Goal: Task Accomplishment & Management: Complete application form

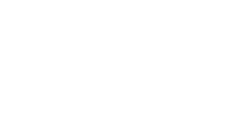
drag, startPoint x: 252, startPoint y: 9, endPoint x: 249, endPoint y: 21, distance: 12.0
click at [0, 0] on html at bounding box center [0, 0] width 0 height 0
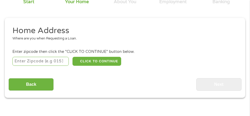
scroll to position [65, 0]
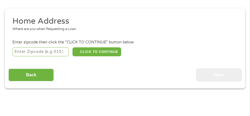
click at [58, 53] on input "number" at bounding box center [40, 52] width 56 height 9
type input "30005"
select select "[US_STATE]"
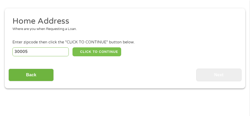
click at [103, 50] on button "CLICK TO CONTINUE" at bounding box center [96, 52] width 49 height 9
type input "30005"
type input "Alpharetta"
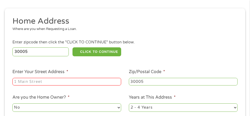
click at [78, 82] on input "Enter Your Street Address *" at bounding box center [66, 82] width 109 height 8
type input "[STREET_ADDRESS]"
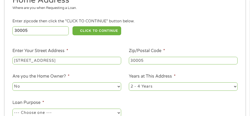
scroll to position [97, 0]
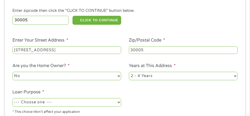
click at [60, 104] on select "--- Choose one --- Pay Bills Debt Consolidation Home Improvement Major Purchase…" at bounding box center [66, 102] width 109 height 8
select select "other"
click at [12, 98] on select "--- Choose one --- Pay Bills Debt Consolidation Home Improvement Major Purchase…" at bounding box center [66, 102] width 109 height 8
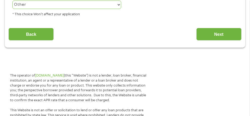
scroll to position [169, 0]
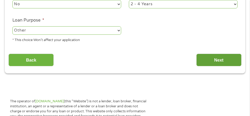
click at [220, 60] on input "Next" at bounding box center [218, 60] width 45 height 13
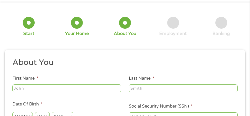
scroll to position [3, 0]
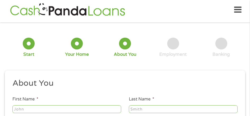
click at [113, 109] on input "First Name *" at bounding box center [66, 110] width 109 height 8
type input "[PERSON_NAME]"
type input "Walcott"
type input "[EMAIL_ADDRESS][DOMAIN_NAME]"
type input "[PHONE_NUMBER]"
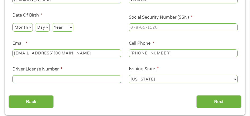
scroll to position [125, 0]
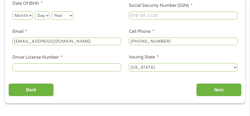
drag, startPoint x: 22, startPoint y: 15, endPoint x: 26, endPoint y: 17, distance: 4.5
click at [22, 15] on select "Month 1 2 3 4 5 6 7 8 9 10 11 12" at bounding box center [22, 15] width 20 height 8
select select "4"
click at [12, 11] on select "Month 1 2 3 4 5 6 7 8 9 10 11 12" at bounding box center [22, 15] width 20 height 8
click at [44, 15] on select "Day 1 2 3 4 5 6 7 8 9 10 11 12 13 14 15 16 17 18 19 20 21 22 23 24 25 26 27 28 …" at bounding box center [42, 15] width 15 height 8
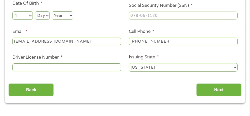
select select "26"
click at [35, 11] on select "Day 1 2 3 4 5 6 7 8 9 10 11 12 13 14 15 16 17 18 19 20 21 22 23 24 25 26 27 28 …" at bounding box center [42, 15] width 15 height 8
click at [32, 70] on input "Driver License Number *" at bounding box center [66, 68] width 109 height 8
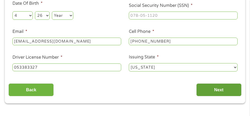
type input "053383327"
click at [225, 92] on input "Next" at bounding box center [218, 90] width 45 height 13
click at [215, 89] on input "Next" at bounding box center [218, 90] width 45 height 13
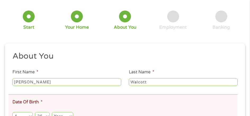
scroll to position [107, 0]
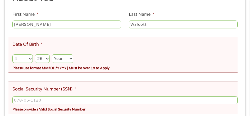
click at [73, 60] on div "Month Month 1 2 3 4 5 6 7 8 9 10 11 12 Day Day 1 2 3 4 5 6 7 8 9 10 11 12 13 14…" at bounding box center [124, 57] width 225 height 13
click at [67, 59] on select "Year [DATE] 2006 2005 2004 2003 2002 2001 2000 1999 1998 1997 1996 1995 1994 19…" at bounding box center [62, 59] width 21 height 8
select select "1976"
click at [52, 55] on select "Year [DATE] 2006 2005 2004 2003 2002 2001 2000 1999 1998 1997 1996 1995 1994 19…" at bounding box center [62, 59] width 21 height 8
click at [54, 99] on input "___-__-____" at bounding box center [124, 101] width 225 height 8
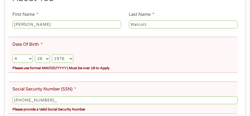
type input "122-72-9341"
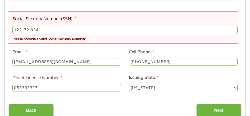
scroll to position [229, 0]
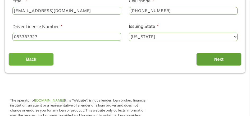
click at [208, 53] on input "Next" at bounding box center [218, 59] width 45 height 13
click at [206, 56] on input "Next" at bounding box center [218, 59] width 45 height 13
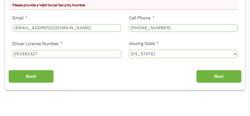
scroll to position [184, 0]
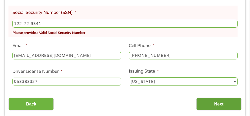
click at [206, 98] on input "Next" at bounding box center [218, 104] width 45 height 13
click at [207, 99] on input "Next" at bounding box center [218, 104] width 45 height 13
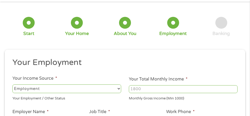
scroll to position [3, 0]
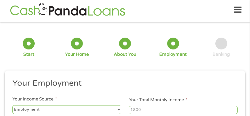
click at [84, 106] on select "--- Choose one --- Employment [DEMOGRAPHIC_DATA] Benefits" at bounding box center [66, 110] width 109 height 8
click at [12, 106] on select "--- Choose one --- Employment [DEMOGRAPHIC_DATA] Benefits" at bounding box center [66, 110] width 109 height 8
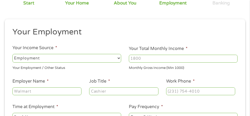
click at [38, 90] on input "Employer Name *" at bounding box center [46, 92] width 69 height 8
type input "Pajunk Medical"
click at [105, 92] on input "Job Title *" at bounding box center [123, 92] width 69 height 8
type input "Staff Accountant"
click at [142, 61] on input "Your Total Monthly Income *" at bounding box center [183, 59] width 109 height 8
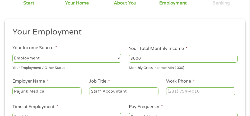
type input "3000"
click at [176, 90] on input "(___) ___-____" at bounding box center [200, 92] width 69 height 8
type input "[PHONE_NUMBER]"
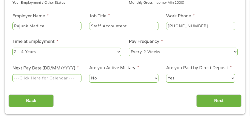
click at [73, 77] on input "Next Pay Date (DD/MM/YYYY) *" at bounding box center [46, 78] width 69 height 8
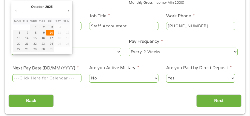
type input "[DATE]"
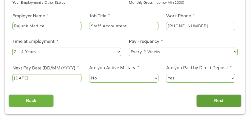
click at [206, 99] on input "Next" at bounding box center [218, 101] width 45 height 13
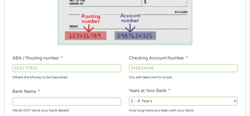
scroll to position [151, 0]
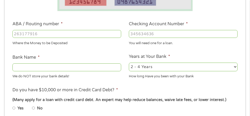
click at [65, 36] on input "ABA / Routing number *" at bounding box center [66, 34] width 109 height 8
type input "3"
type input "031176110"
type input "CAPITAL ONE NA"
type input "031176110"
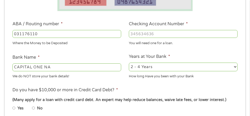
click at [149, 34] on input "Checking Account Number *" at bounding box center [183, 34] width 109 height 8
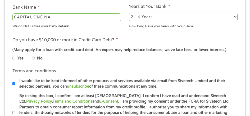
scroll to position [208, 0]
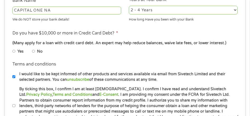
type input "36323179444"
click at [35, 52] on input "No" at bounding box center [33, 51] width 3 height 6
radio input "true"
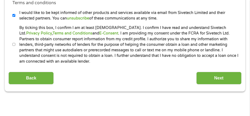
scroll to position [272, 0]
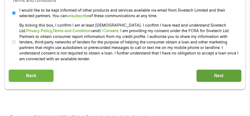
click at [228, 70] on input "Next" at bounding box center [218, 76] width 45 height 13
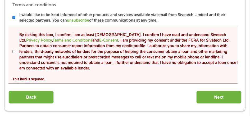
scroll to position [283, 0]
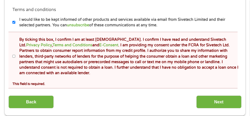
click at [14, 53] on input "By ticking this box, I confirm I am at least [DEMOGRAPHIC_DATA]. I confirm I ha…" at bounding box center [13, 56] width 3 height 6
checkbox input "true"
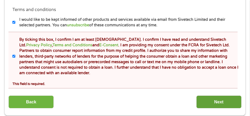
click at [203, 96] on input "Next" at bounding box center [218, 102] width 45 height 13
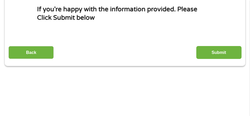
scroll to position [76, 0]
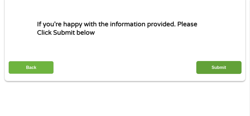
click at [216, 70] on input "Submit" at bounding box center [218, 67] width 45 height 13
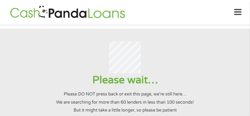
scroll to position [0, 0]
